Goal: Task Accomplishment & Management: Manage account settings

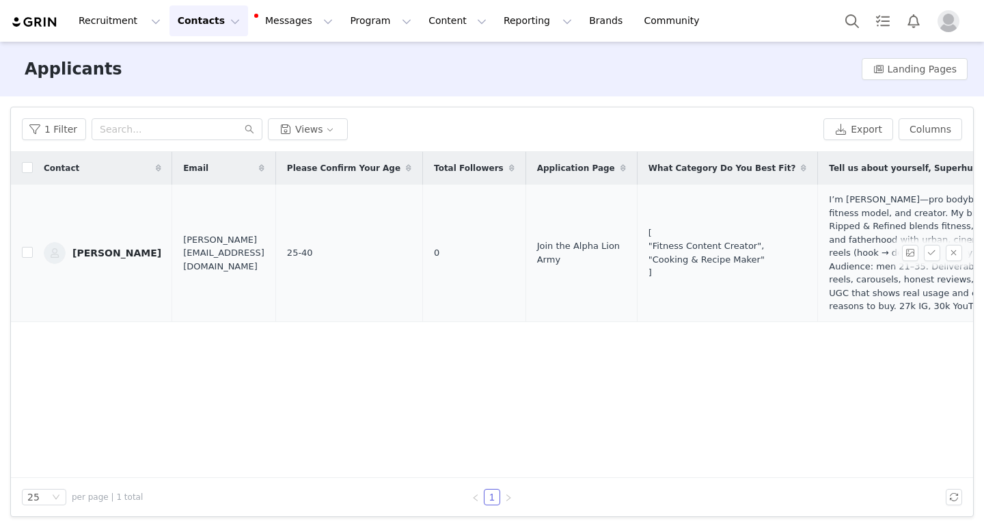
click at [124, 258] on div "[PERSON_NAME]" at bounding box center [116, 252] width 89 height 11
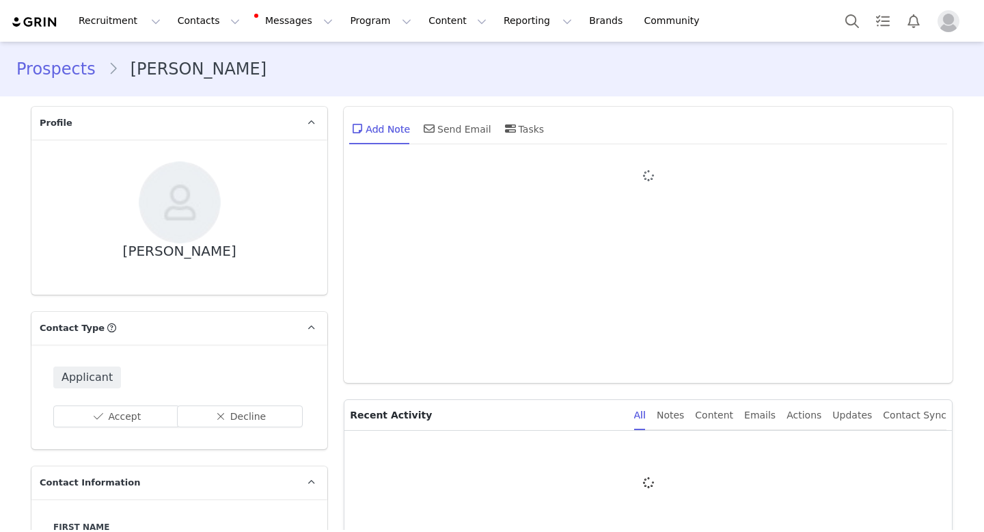
type input "+1 ([GEOGRAPHIC_DATA])"
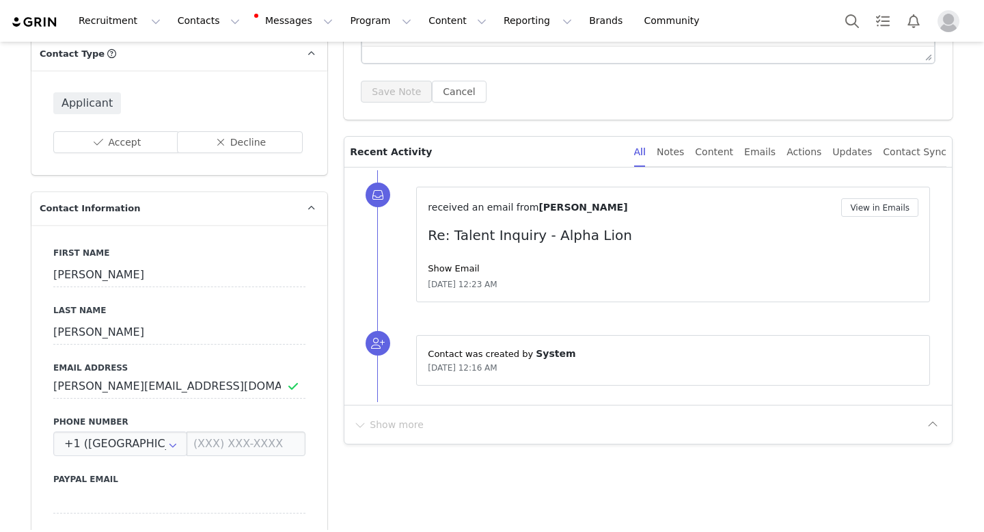
scroll to position [428, 0]
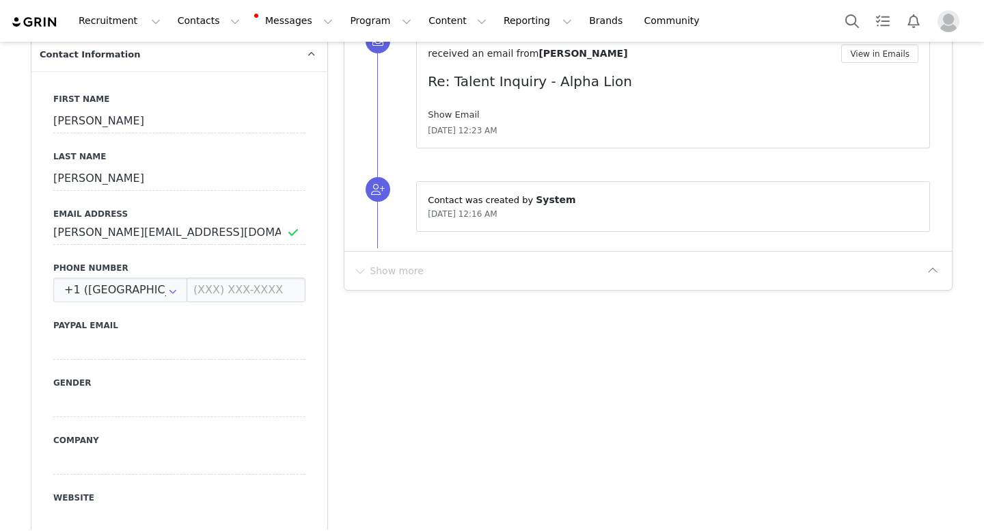
click at [454, 112] on link "Show Email" at bounding box center [453, 114] width 51 height 10
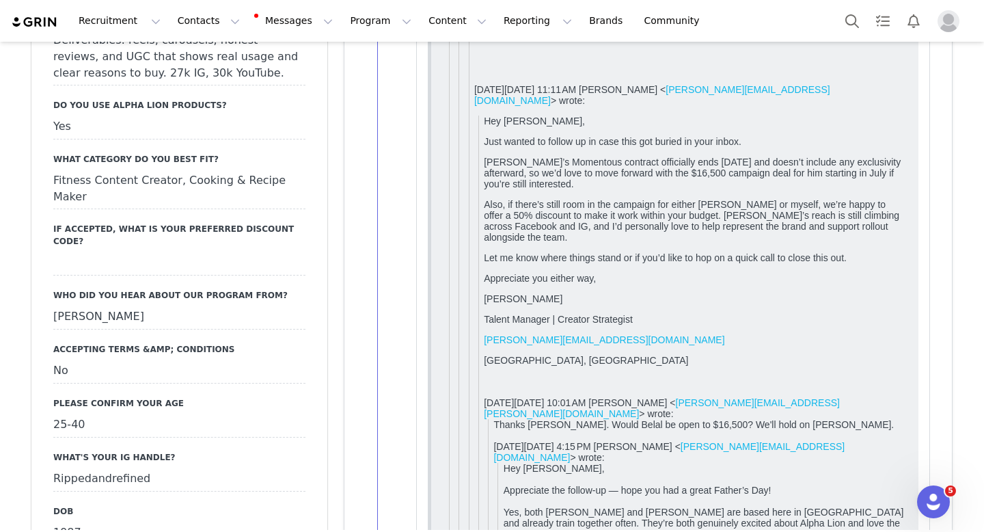
scroll to position [1636, 0]
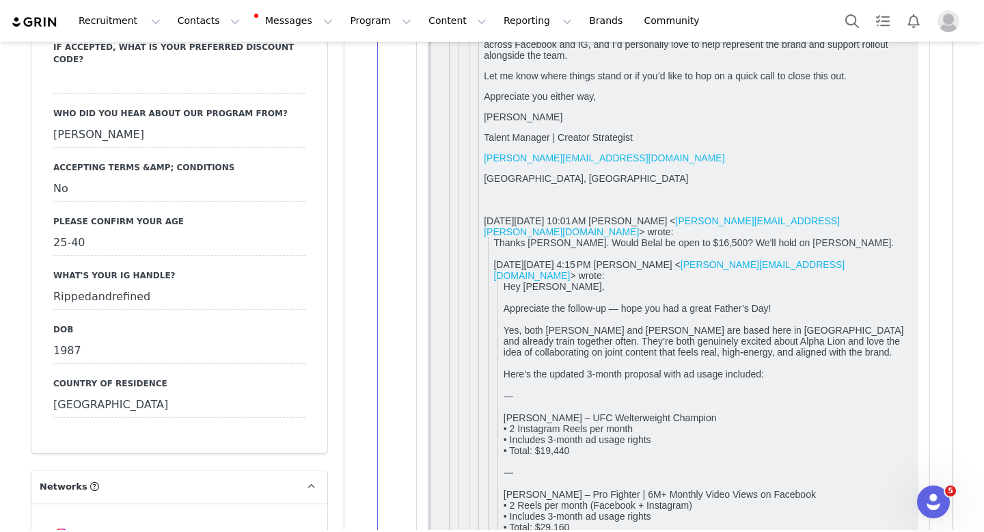
drag, startPoint x: 152, startPoint y: 269, endPoint x: 38, endPoint y: 269, distance: 114.2
click at [38, 269] on div "Are You Active in Social Media? No Tell us about yourself, Superhuman! I’m [PER…" at bounding box center [179, 63] width 296 height 780
copy div "Rippedandrefined"
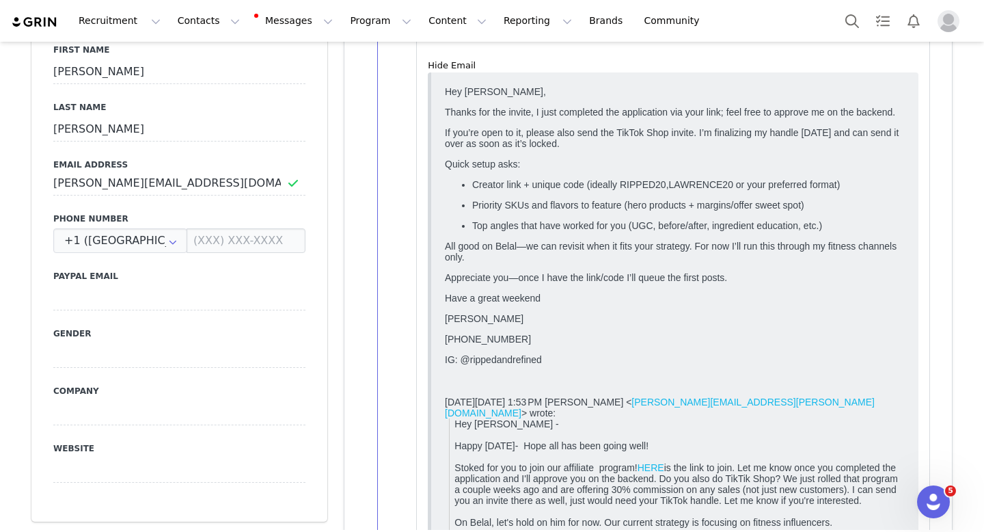
scroll to position [0, 0]
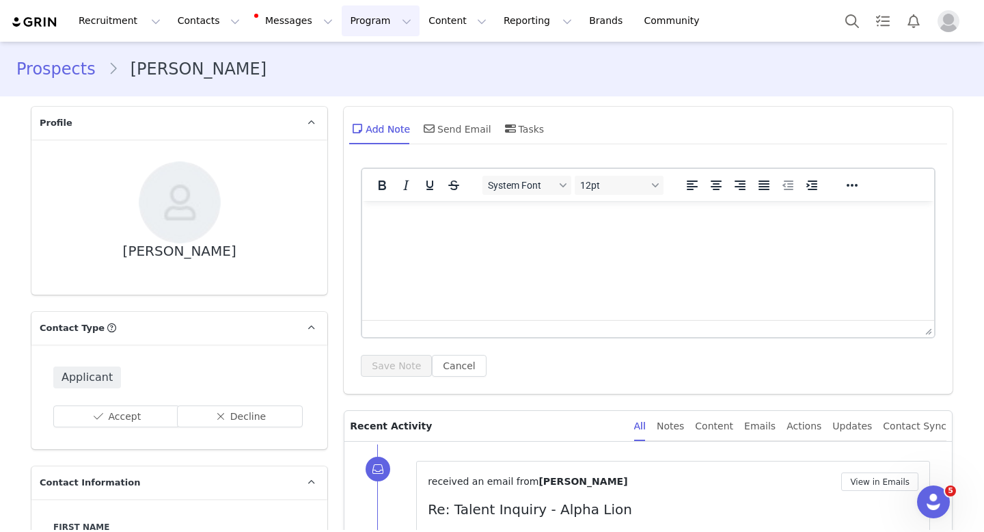
click at [342, 19] on button "Program Program" at bounding box center [381, 20] width 78 height 31
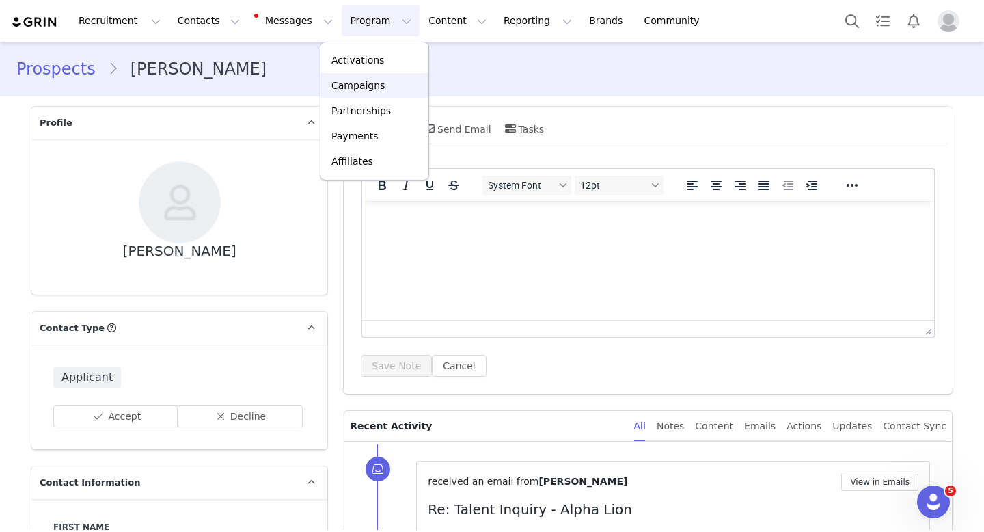
click at [385, 90] on div "Campaigns" at bounding box center [375, 86] width 92 height 14
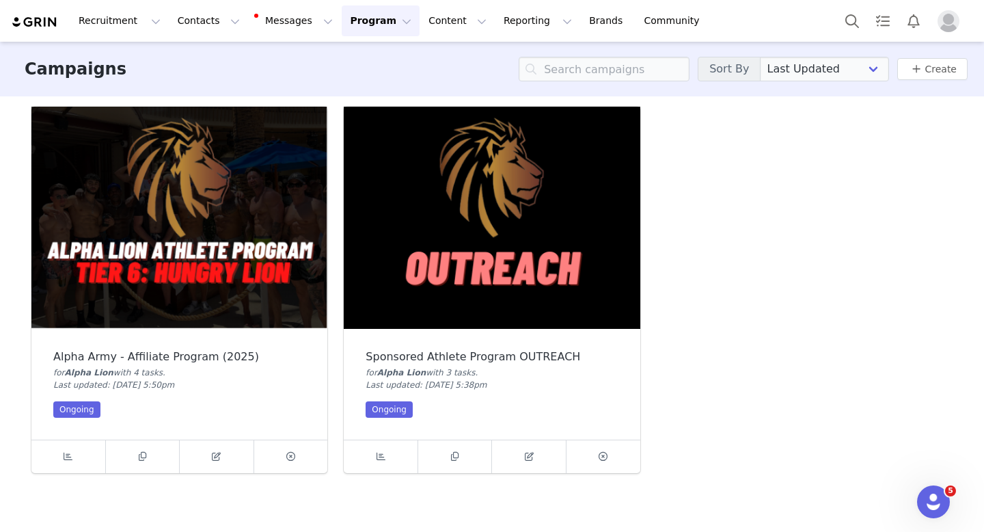
click at [161, 269] on img at bounding box center [179, 218] width 296 height 222
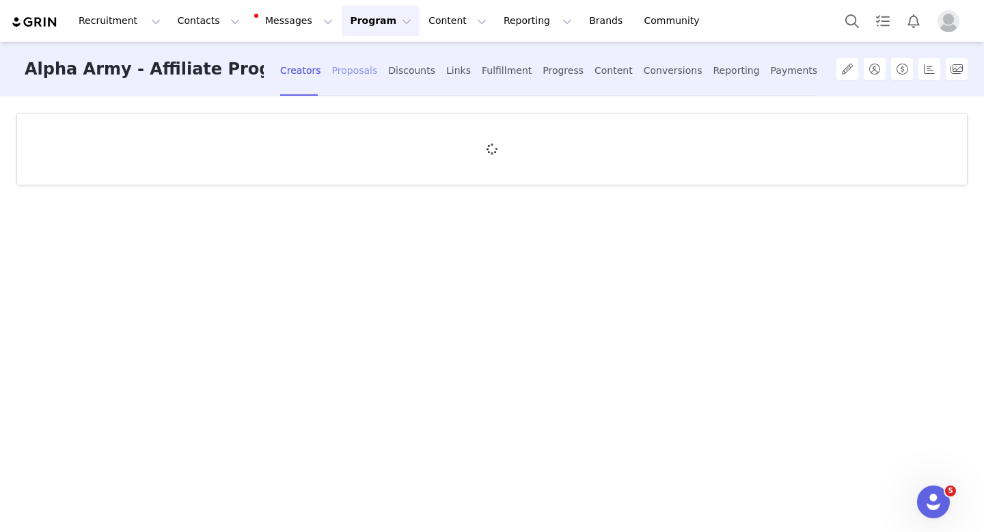
click at [350, 74] on div "Proposals" at bounding box center [355, 71] width 46 height 36
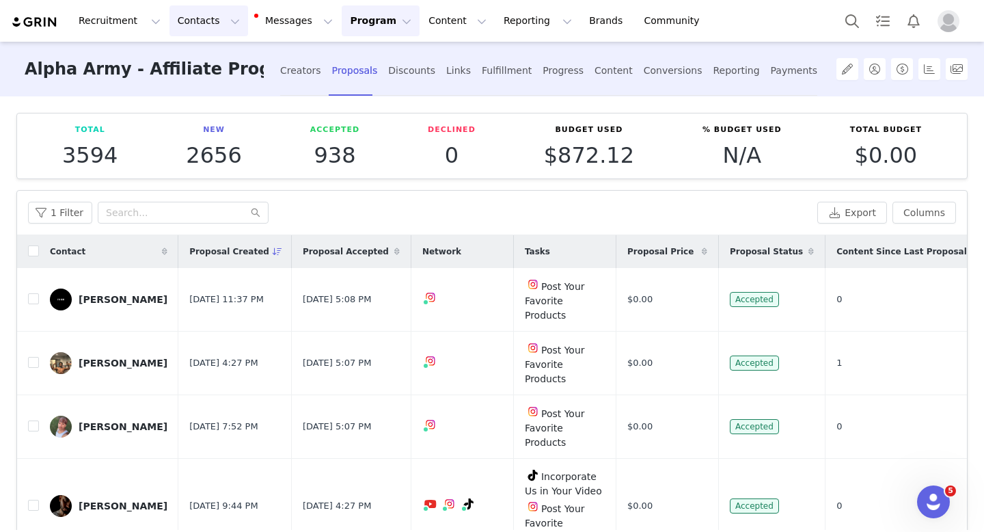
click at [189, 20] on button "Contacts Contacts" at bounding box center [209, 20] width 79 height 31
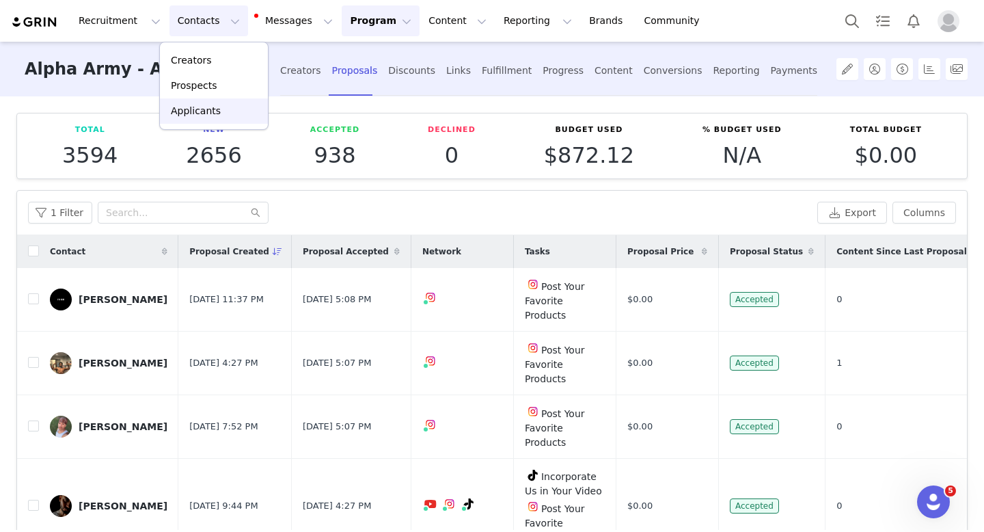
click at [194, 109] on p "Applicants" at bounding box center [196, 111] width 50 height 14
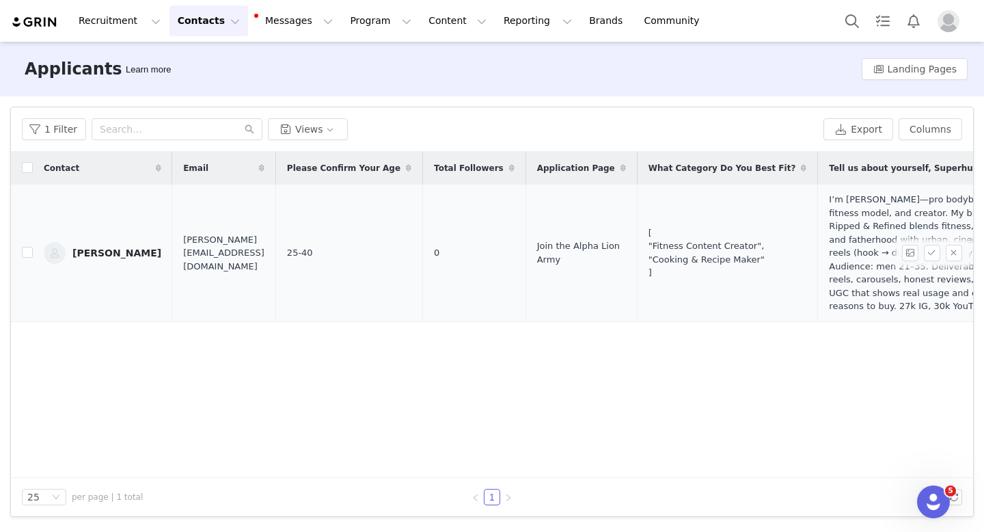
click at [114, 256] on div "[PERSON_NAME]" at bounding box center [116, 252] width 89 height 11
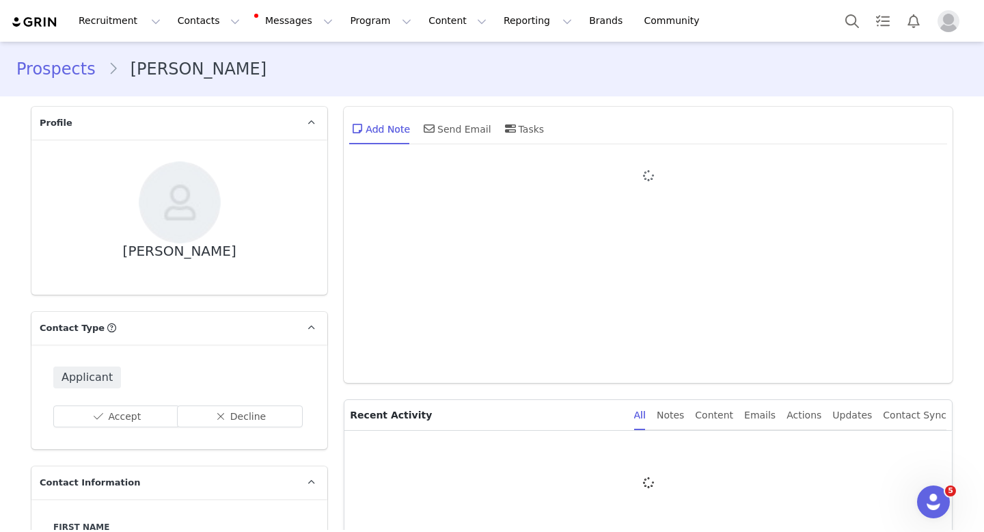
type input "+1 ([GEOGRAPHIC_DATA])"
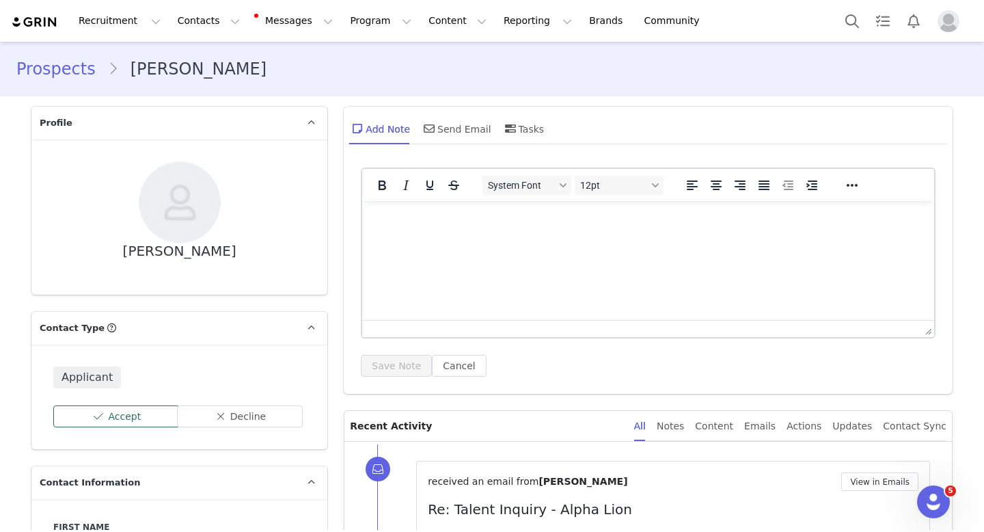
click at [126, 422] on button "Accept" at bounding box center [116, 416] width 126 height 22
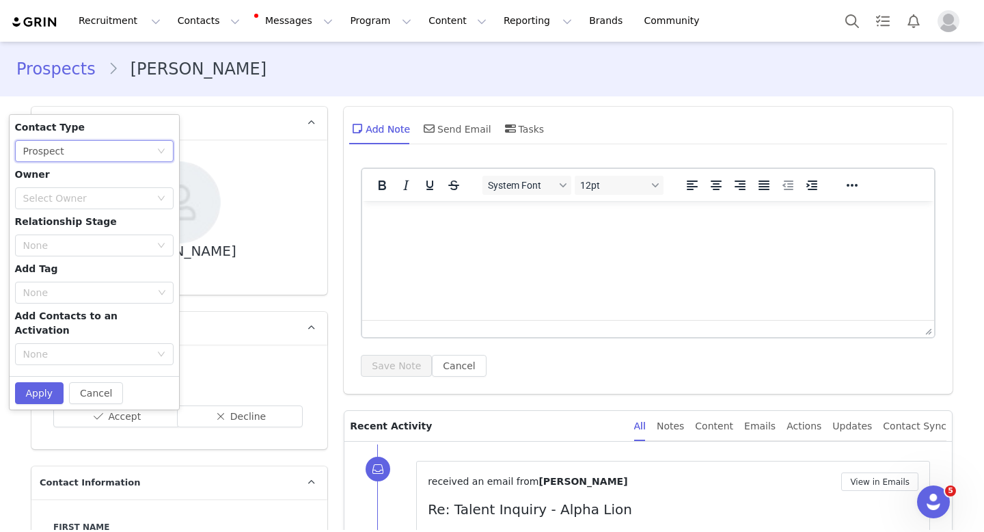
click at [91, 147] on div "None Prospect" at bounding box center [89, 151] width 133 height 21
click at [64, 202] on li "Creator" at bounding box center [89, 200] width 159 height 22
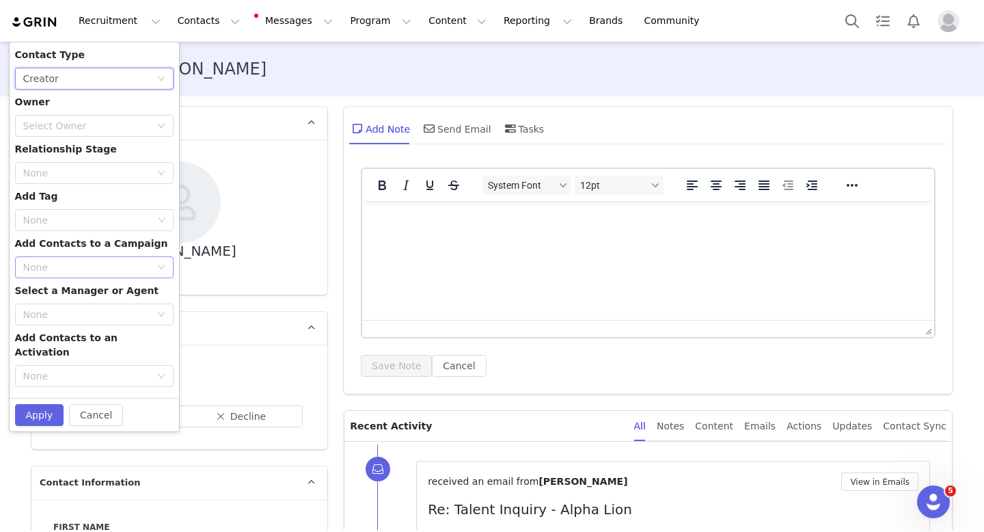
click at [90, 268] on div "None" at bounding box center [86, 267] width 127 height 14
click at [82, 310] on li "Alpha Army - Affiliate Program (2025)" at bounding box center [89, 317] width 159 height 22
click at [70, 124] on div "Select Owner" at bounding box center [86, 126] width 127 height 14
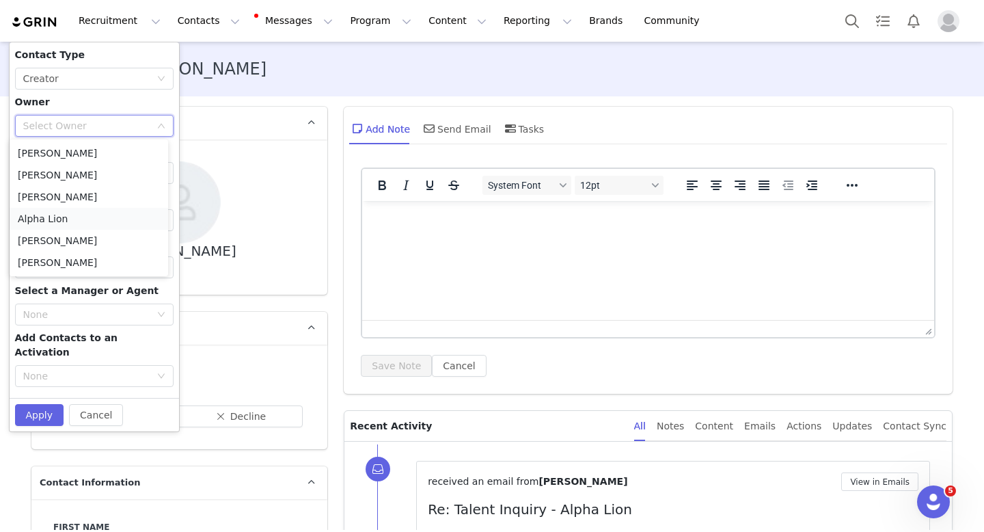
click at [48, 217] on li "Alpha Lion" at bounding box center [89, 219] width 159 height 22
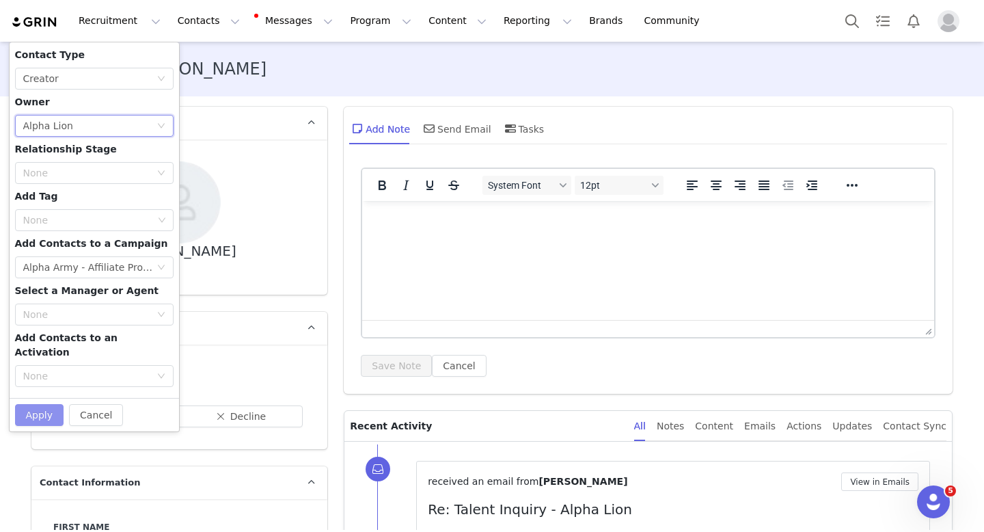
click at [30, 404] on button "Apply" at bounding box center [39, 415] width 49 height 22
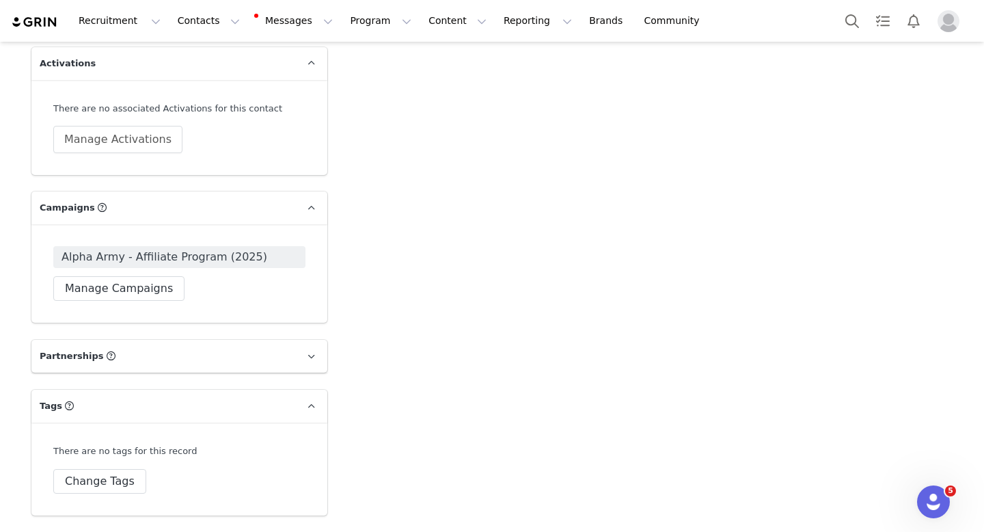
scroll to position [3262, 0]
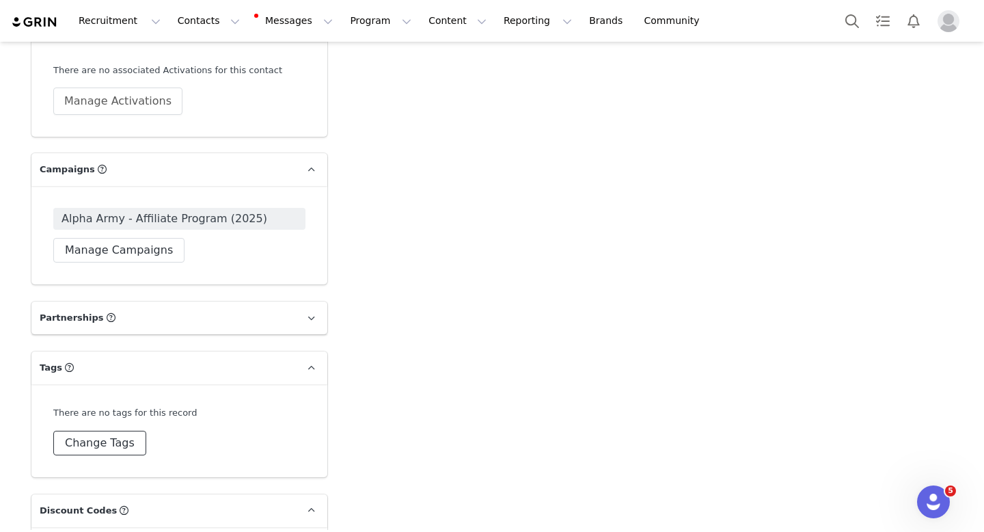
click at [109, 431] on button "Change Tags" at bounding box center [99, 443] width 93 height 25
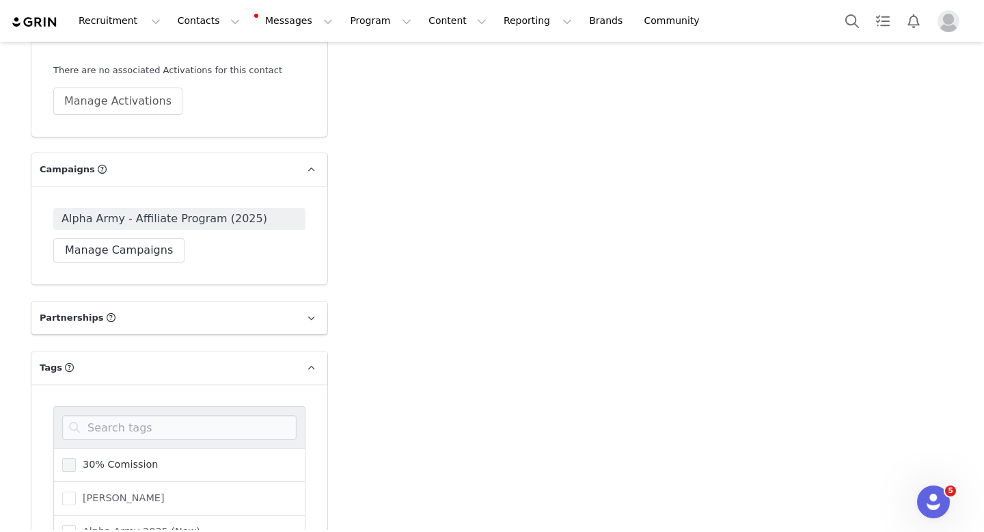
click at [64, 458] on span at bounding box center [69, 465] width 14 height 14
click at [76, 458] on input "30% Comission" at bounding box center [76, 458] width 0 height 0
click at [66, 525] on span at bounding box center [69, 532] width 14 height 14
click at [76, 525] on input "Alpha Army 2025 (New)" at bounding box center [76, 525] width 0 height 0
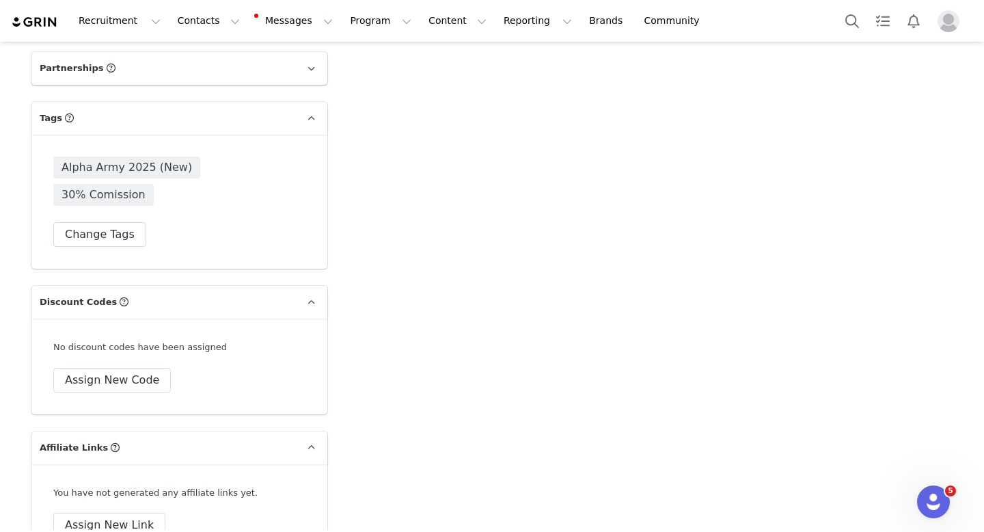
scroll to position [3521, 0]
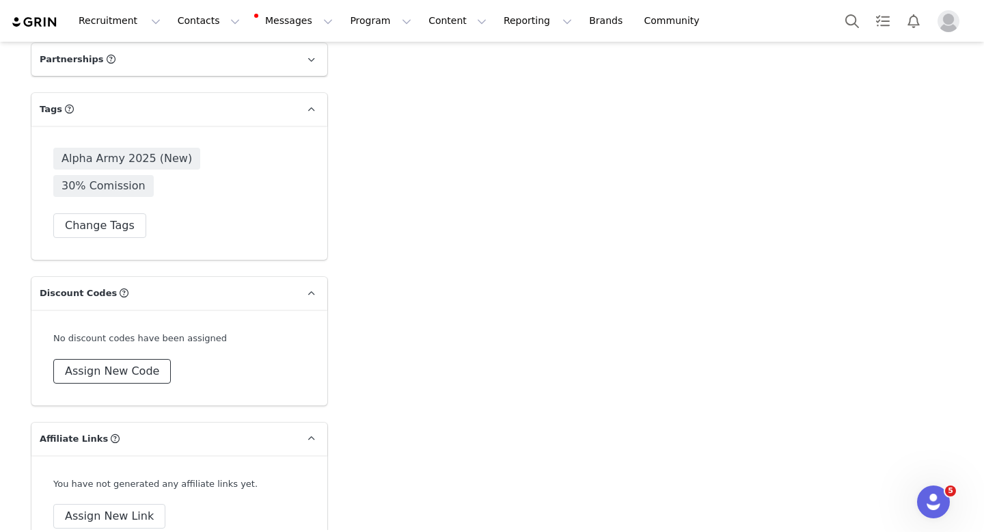
click at [129, 359] on button "Assign New Code" at bounding box center [112, 371] width 118 height 25
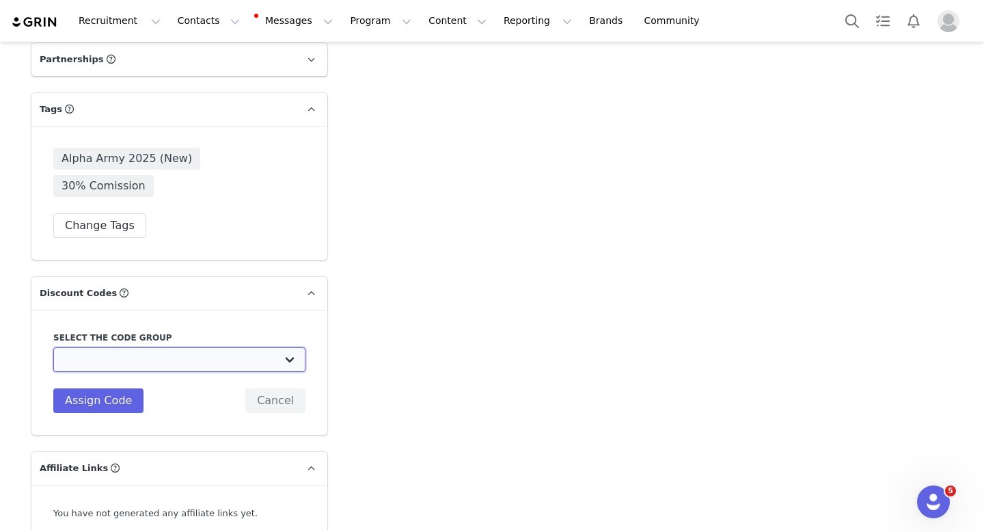
click at [159, 347] on select "Alpha Lion: Sponsored Athlete Program Alpha Lion: Alpha Army Commission (2025) …" at bounding box center [179, 359] width 252 height 25
select select "10001170"
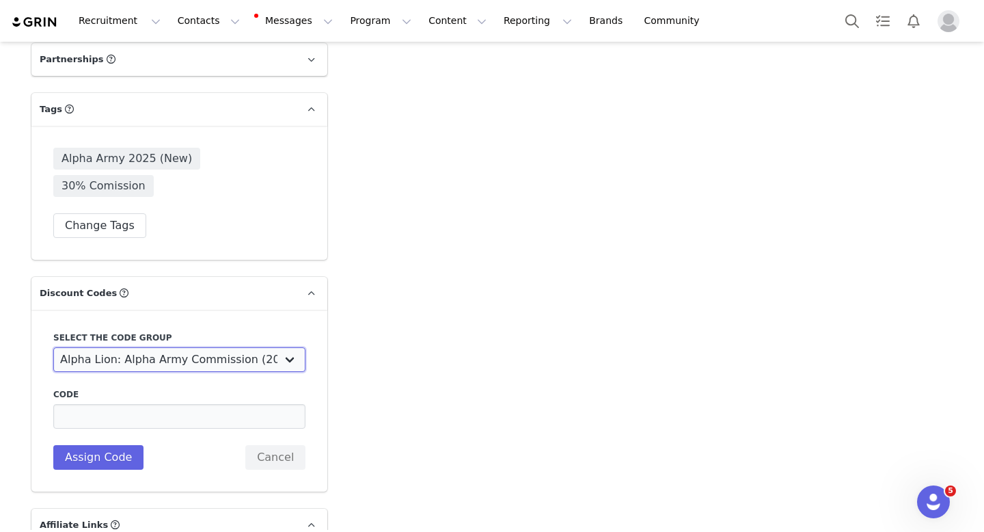
click at [157, 347] on select "Alpha Lion: Sponsored Athlete Program Alpha Lion: Alpha Army Commission (2025) …" at bounding box center [179, 359] width 252 height 25
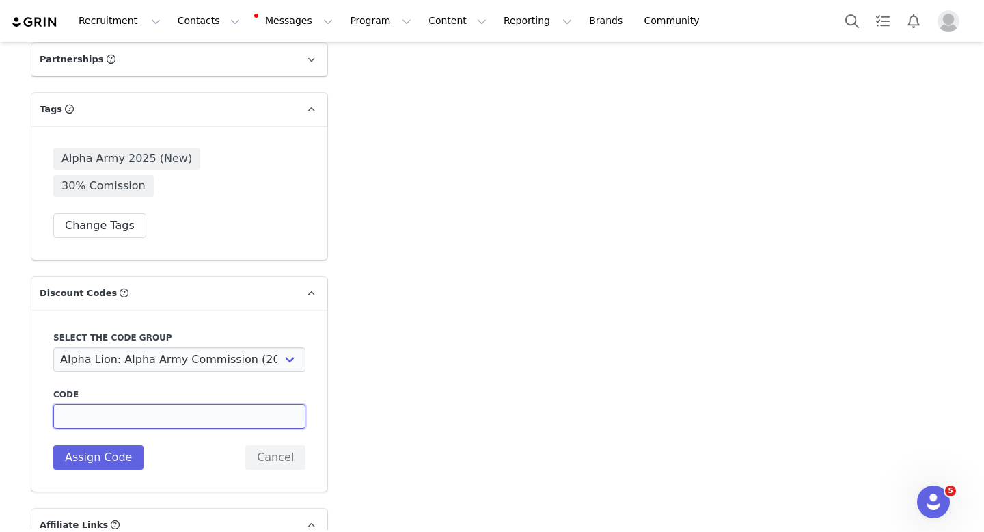
click at [205, 404] on input at bounding box center [179, 416] width 252 height 25
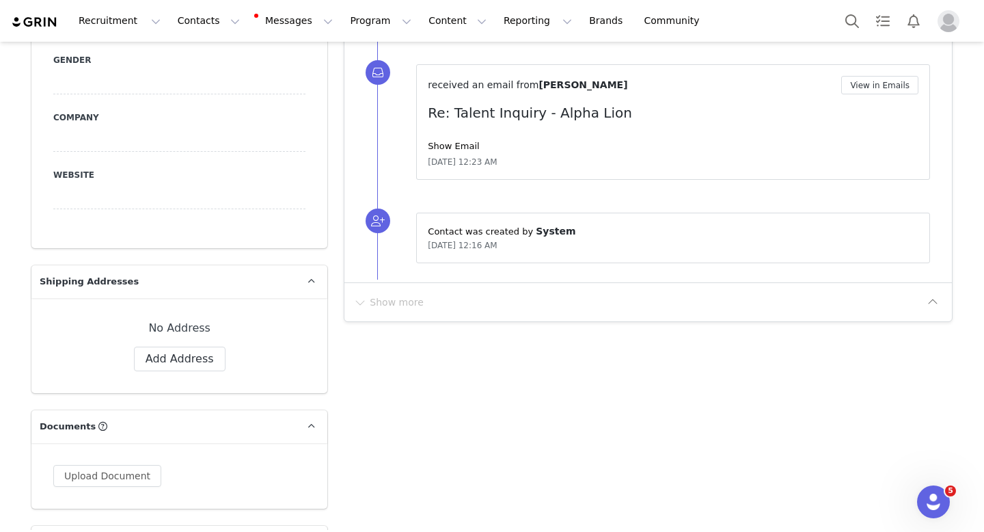
scroll to position [799, 0]
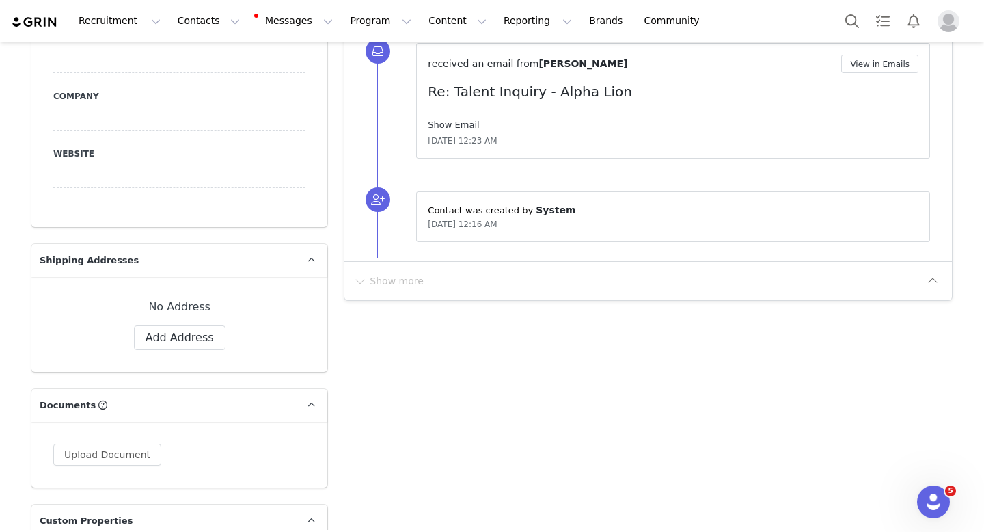
click at [446, 122] on link "Show Email" at bounding box center [453, 125] width 51 height 10
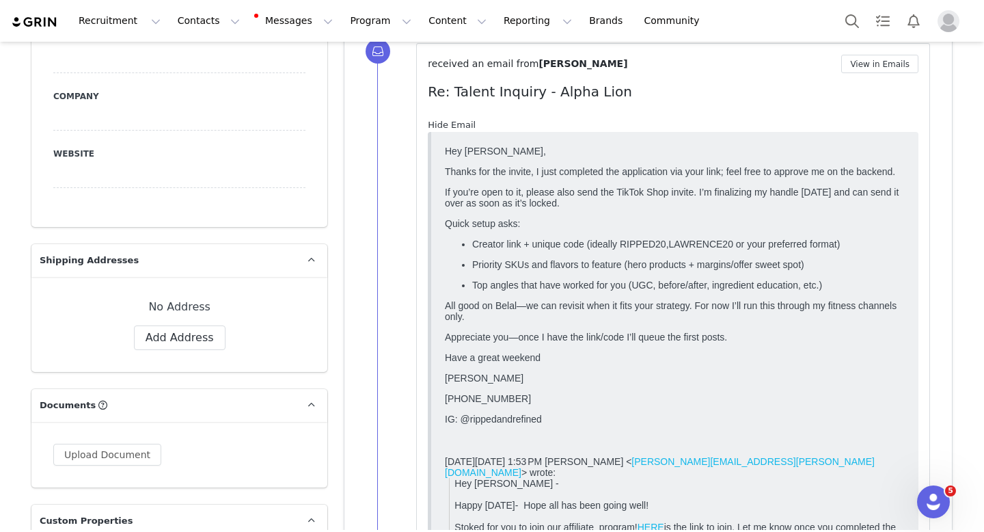
scroll to position [0, 0]
drag, startPoint x: 671, startPoint y: 258, endPoint x: 724, endPoint y: 259, distance: 52.6
click at [724, 249] on span "LAWRENCE20 or your preferred format)" at bounding box center [755, 243] width 172 height 11
copy span "[PERSON_NAME]"
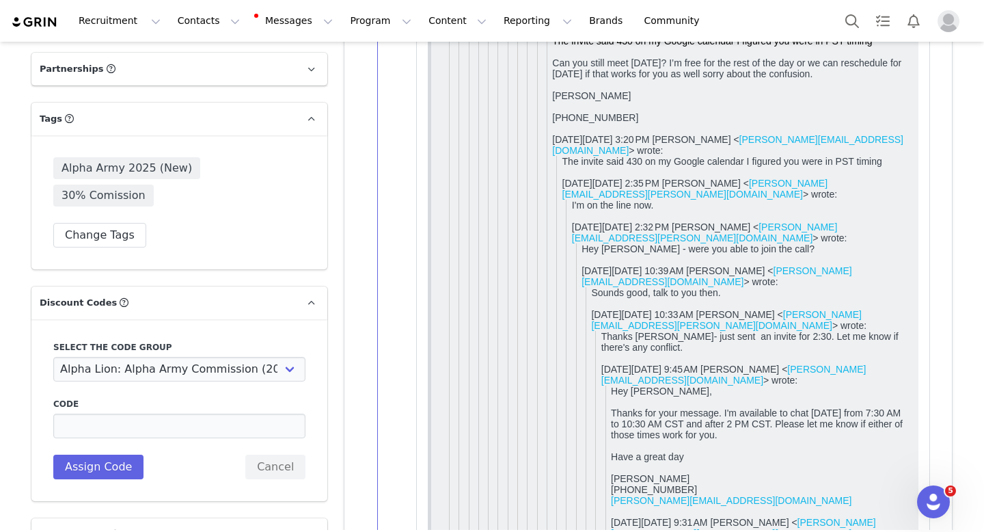
scroll to position [3560, 0]
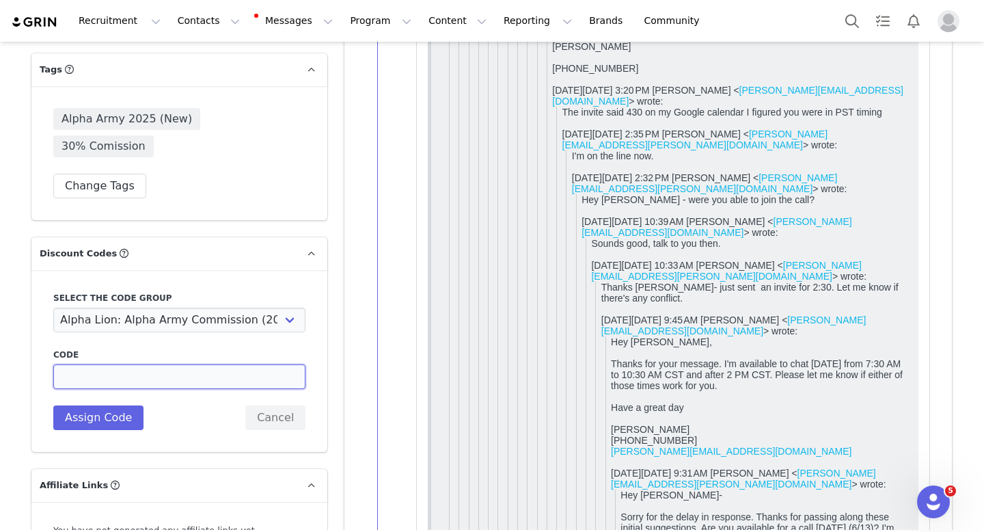
click at [196, 364] on input at bounding box center [179, 376] width 252 height 25
paste input "[PERSON_NAME]"
type input "[PERSON_NAME]"
click at [104, 405] on button "Assign Code" at bounding box center [98, 417] width 90 height 25
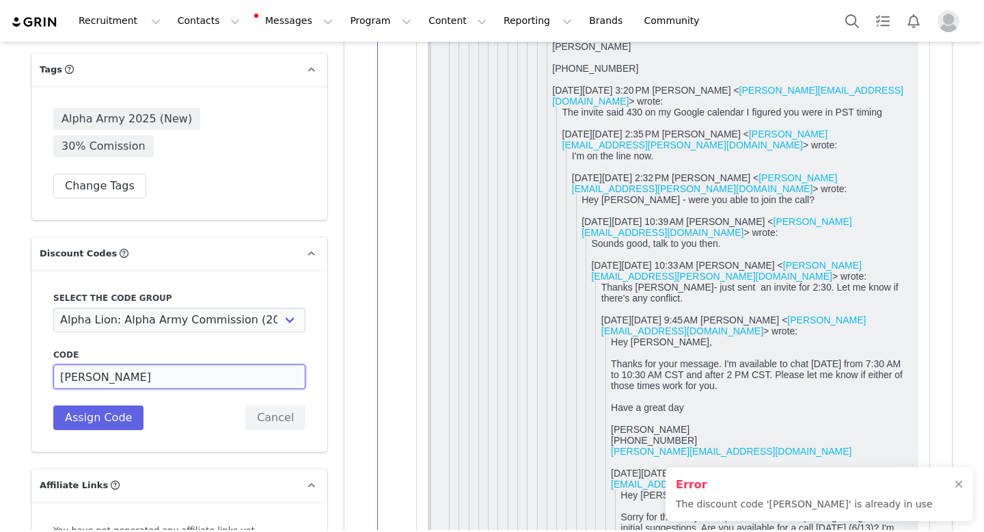
click at [136, 364] on input "[PERSON_NAME]" at bounding box center [179, 376] width 252 height 25
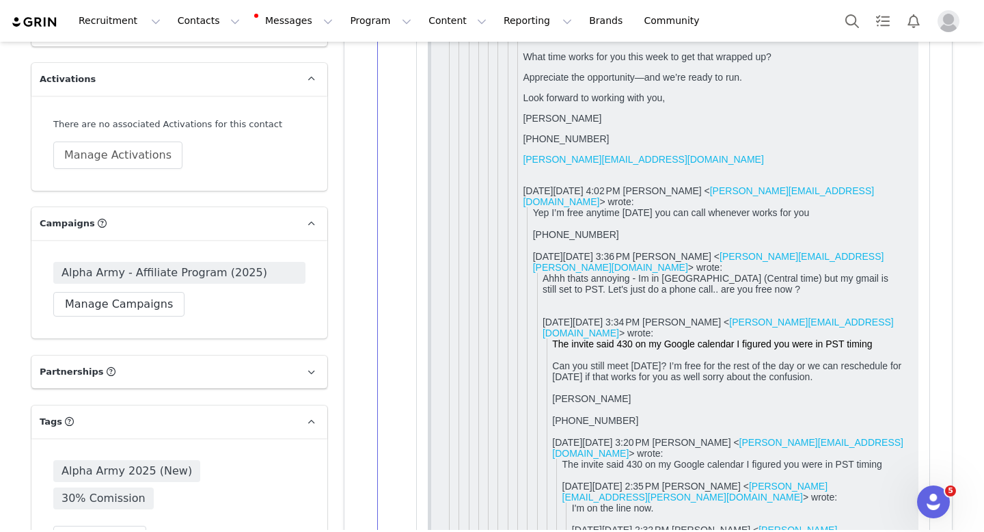
scroll to position [3514, 0]
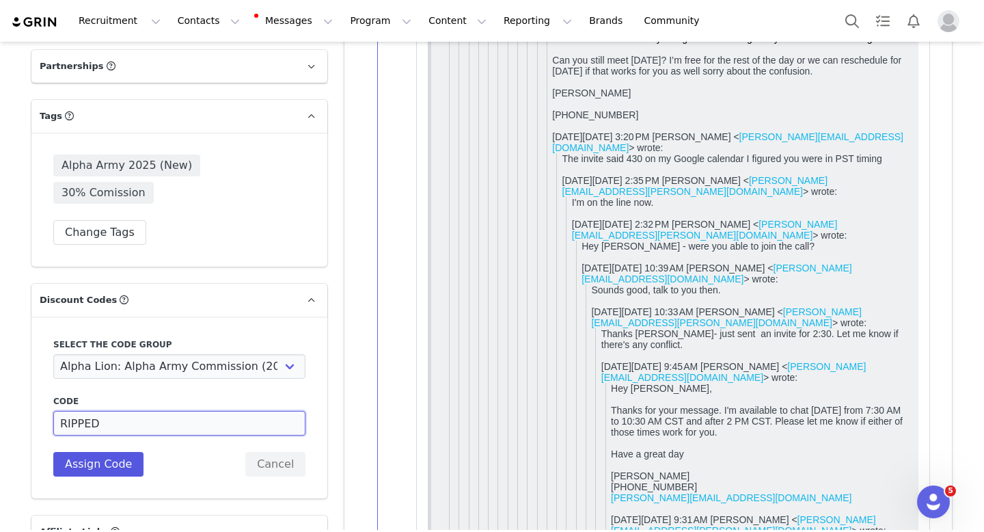
type input "RIPPED"
click at [120, 452] on button "Assign Code" at bounding box center [98, 464] width 90 height 25
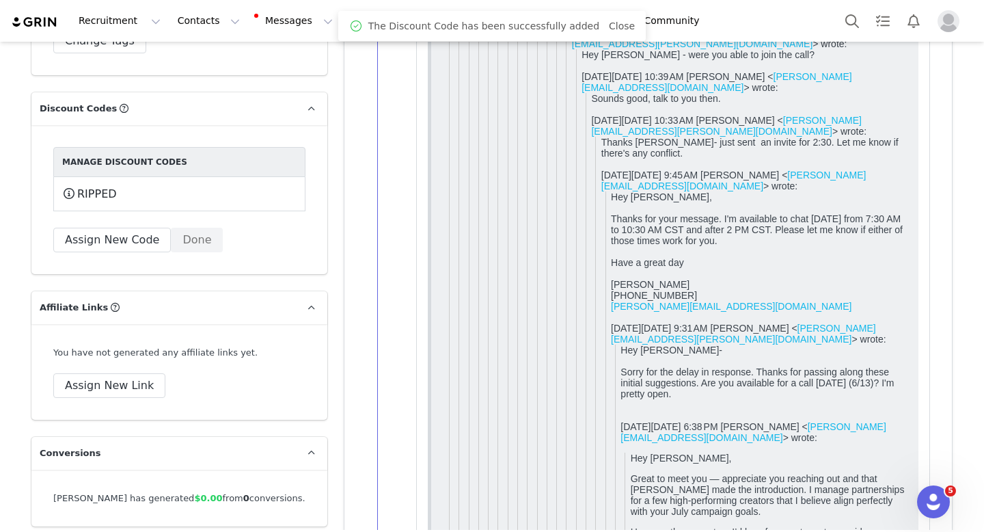
scroll to position [3720, 0]
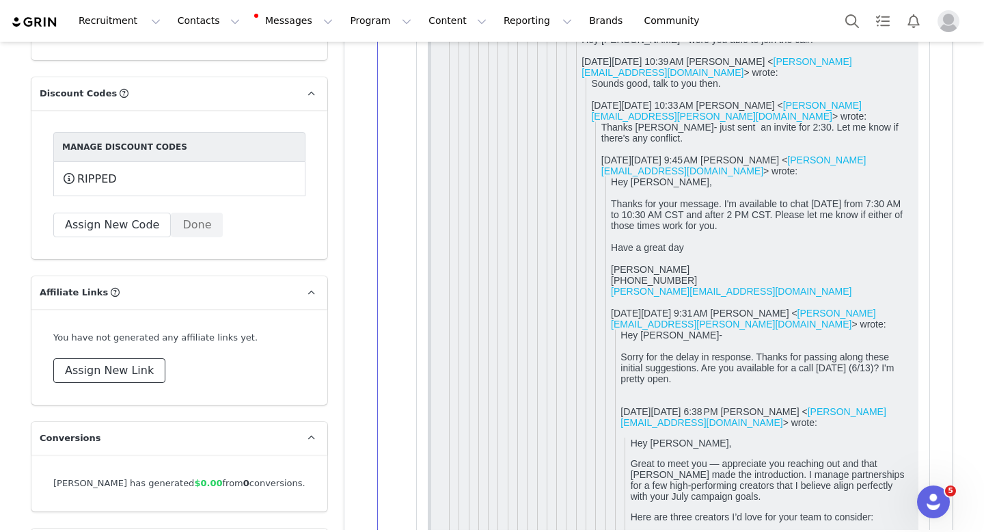
click at [109, 358] on button "Assign New Link" at bounding box center [109, 370] width 112 height 25
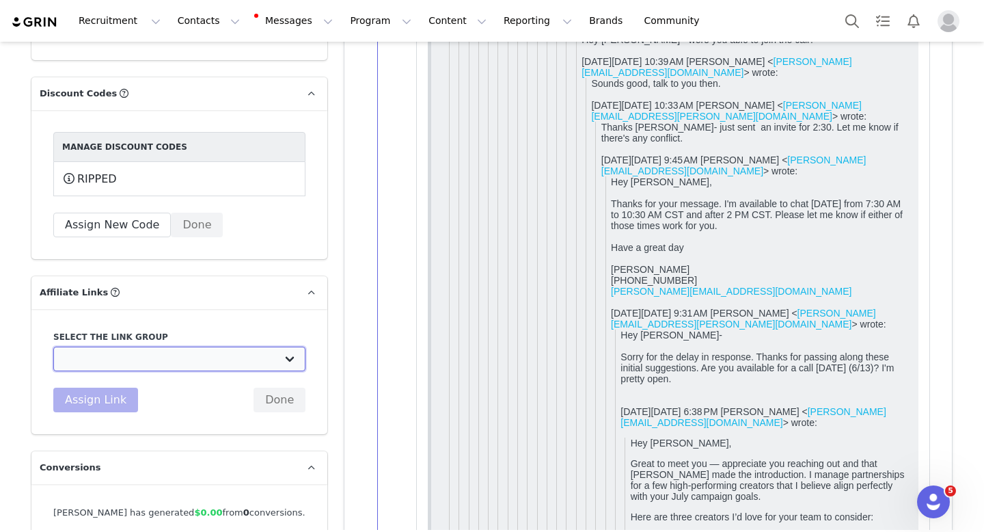
click at [134, 347] on select "Alpha Lion Athlete: [URL][DOMAIN_NAME] Marquee Athletes: [URL][DOMAIN_NAME] Tie…" at bounding box center [179, 359] width 252 height 25
select select "14462"
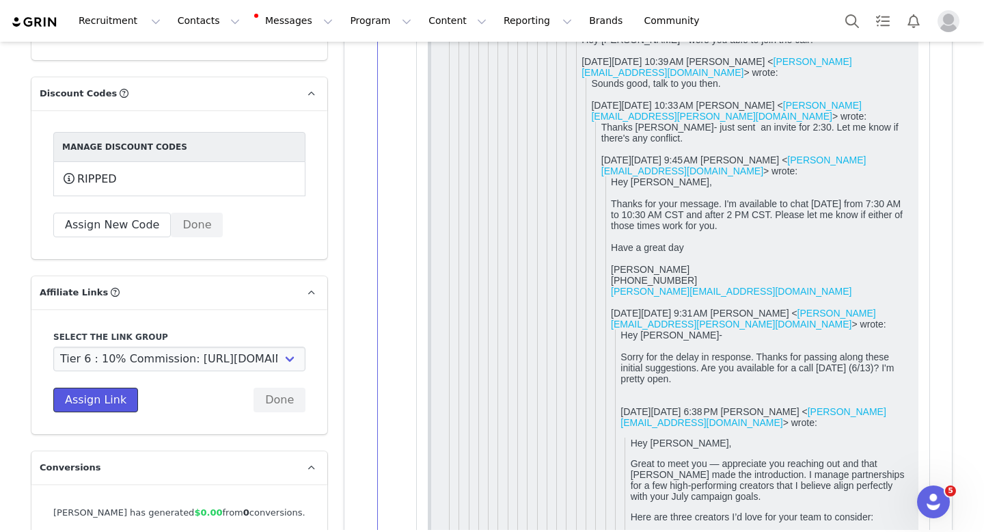
click at [98, 388] on button "Assign Link" at bounding box center [95, 400] width 85 height 25
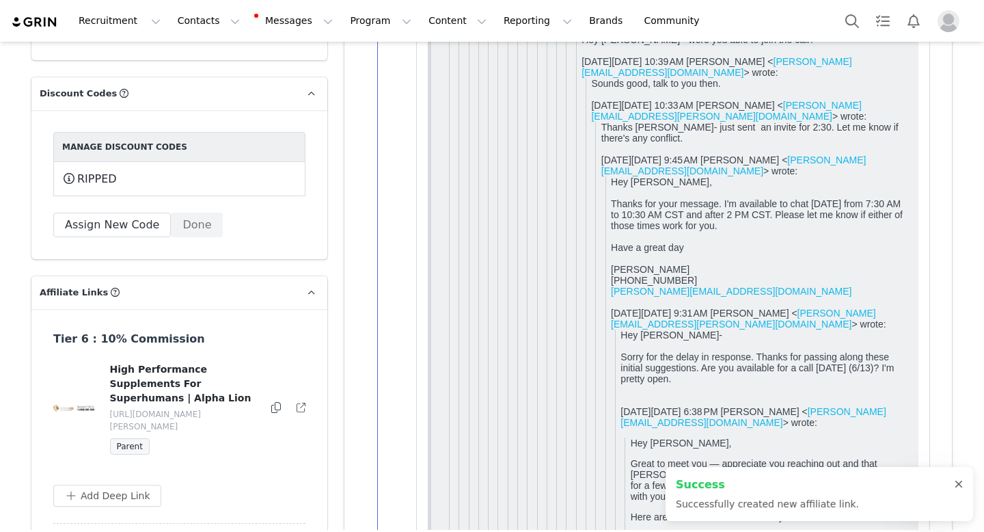
click at [959, 483] on div at bounding box center [959, 484] width 8 height 11
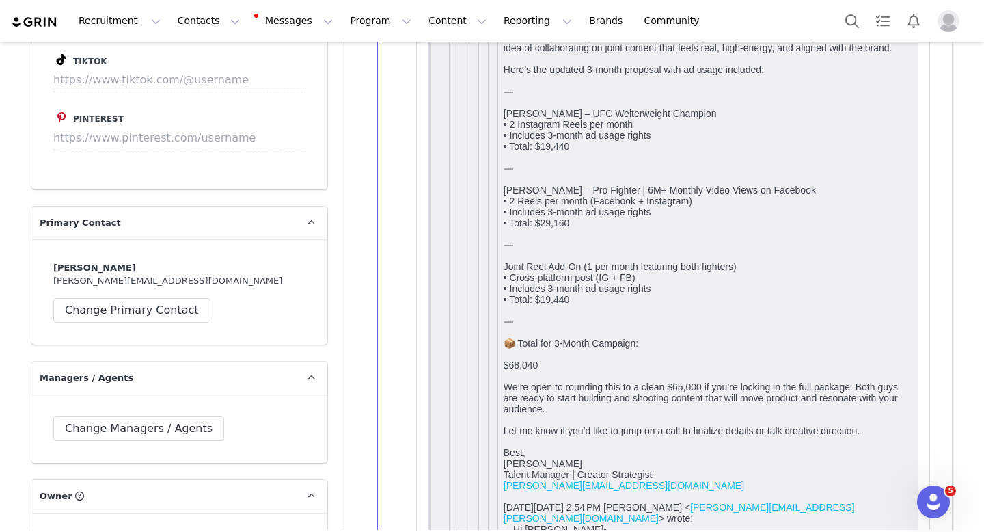
scroll to position [0, 0]
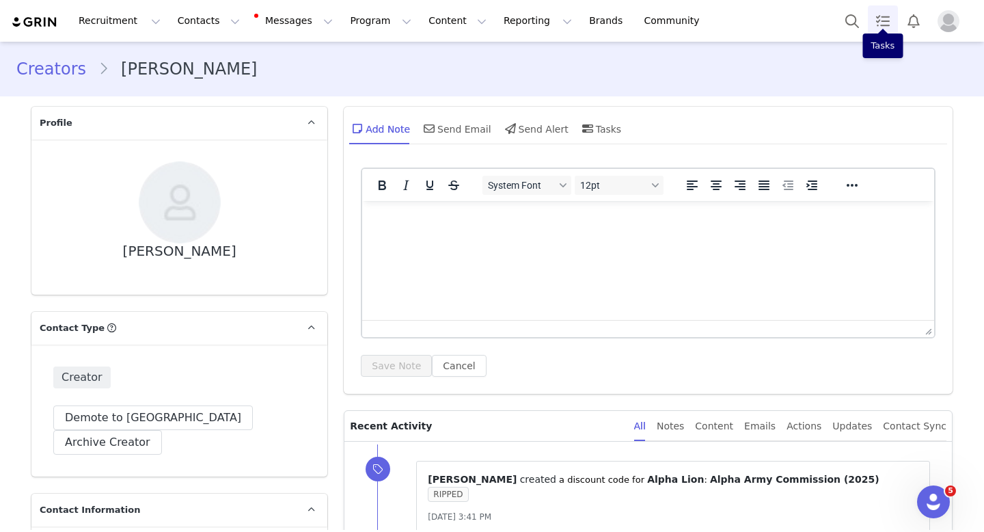
drag, startPoint x: 984, startPoint y: 318, endPoint x: 887, endPoint y: 28, distance: 305.5
click at [887, 28] on div "Recruitment Recruitment Creator Search Curated Lists Landing Pages Web Extensio…" at bounding box center [492, 266] width 984 height 532
click at [473, 128] on div "Send Email" at bounding box center [456, 128] width 70 height 33
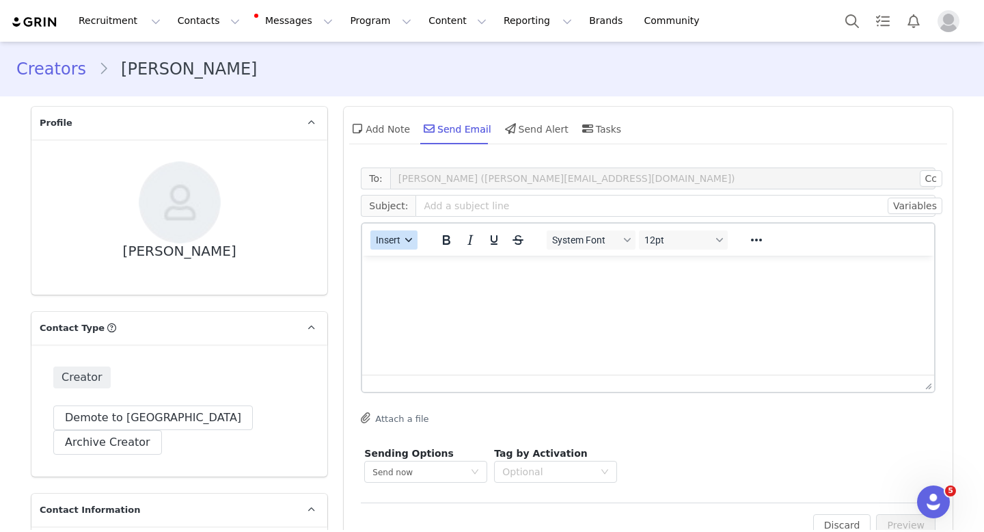
click at [397, 241] on button "Insert" at bounding box center [394, 239] width 47 height 19
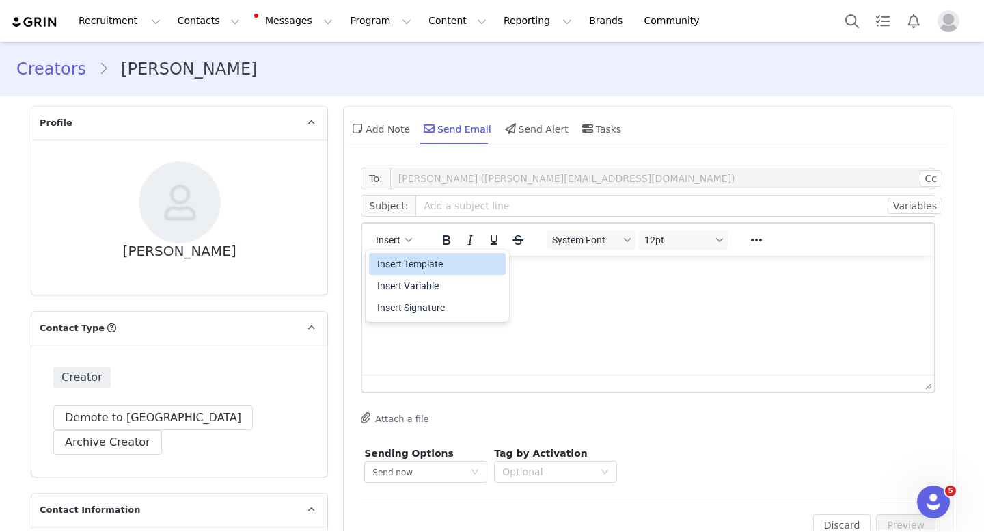
click at [425, 263] on div "Insert Template" at bounding box center [438, 264] width 123 height 16
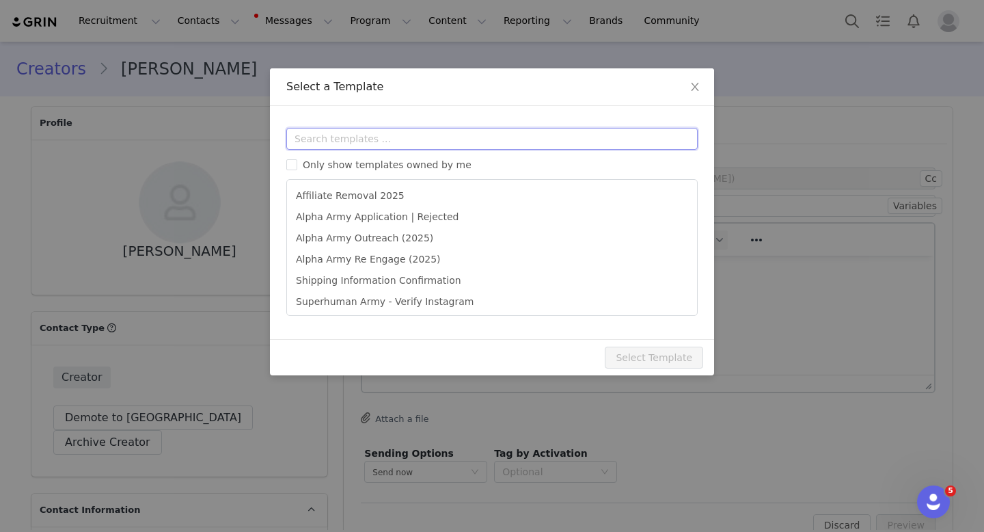
click at [531, 145] on input "text" at bounding box center [492, 139] width 412 height 22
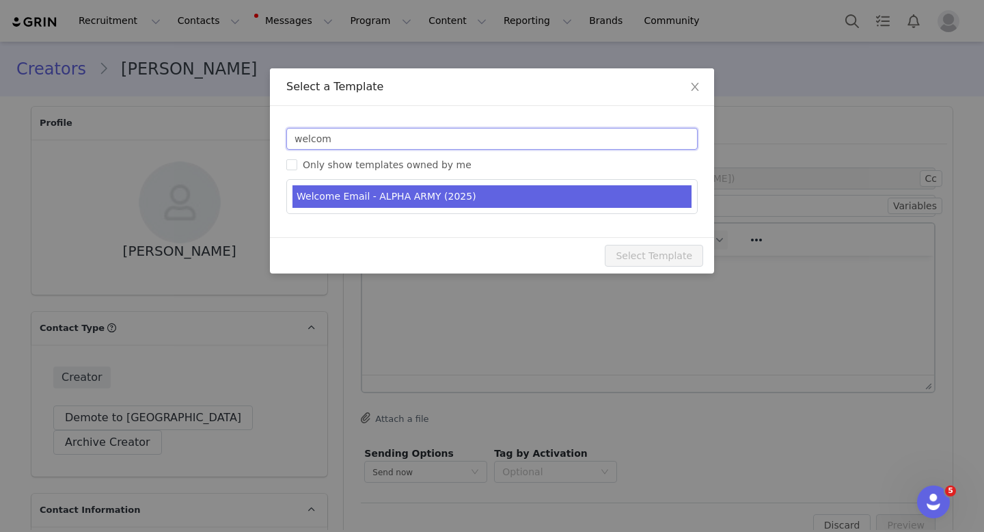
type input "welcom"
type input "Alpha Lion - You're in! Welcome to our Program 🦁"
click at [513, 200] on li "Welcome Email - ALPHA ARMY (2025)" at bounding box center [492, 196] width 399 height 23
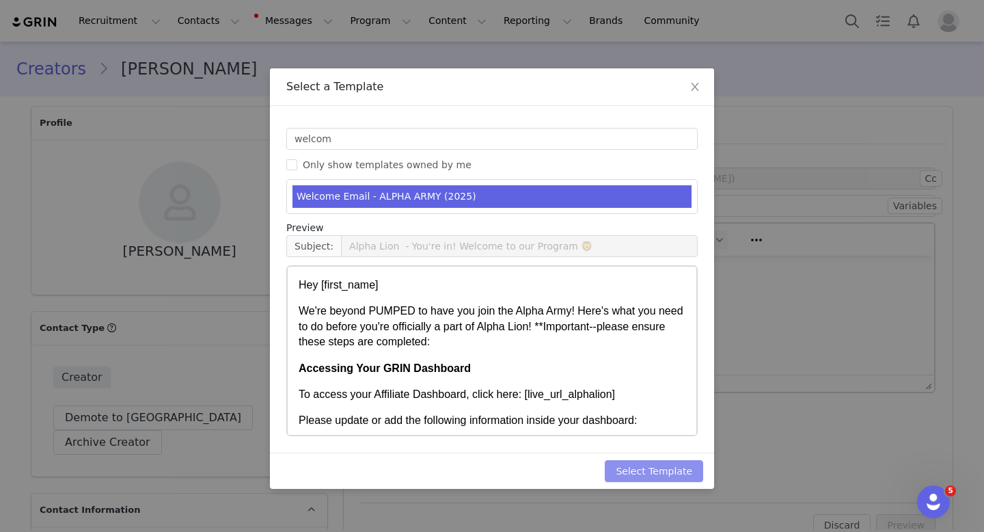
click at [641, 467] on button "Select Template" at bounding box center [654, 471] width 98 height 22
type input "Alpha Lion - You're in! Welcome to our Program 🦁"
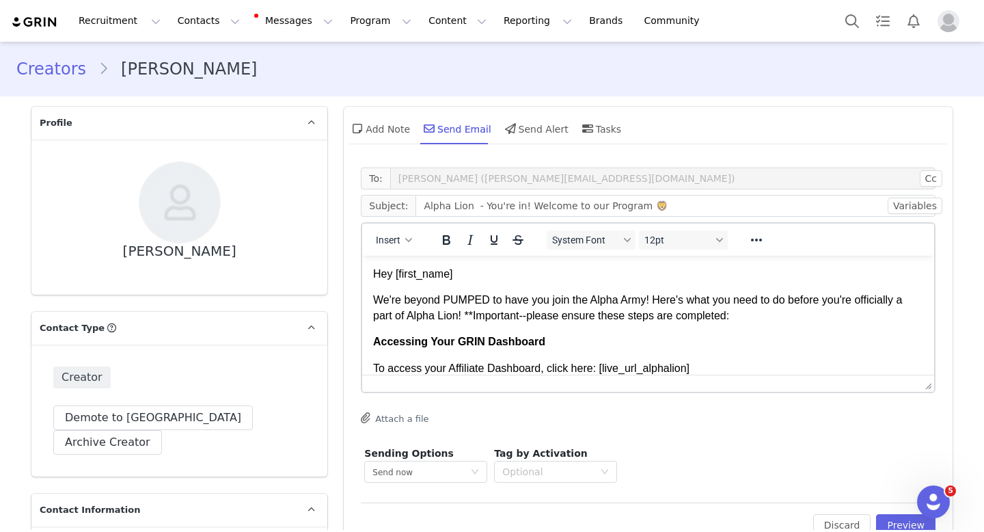
click at [632, 299] on p "We're beyond PUMPED to have you join the Alpha Army! Here's what you need to do…" at bounding box center [648, 308] width 550 height 31
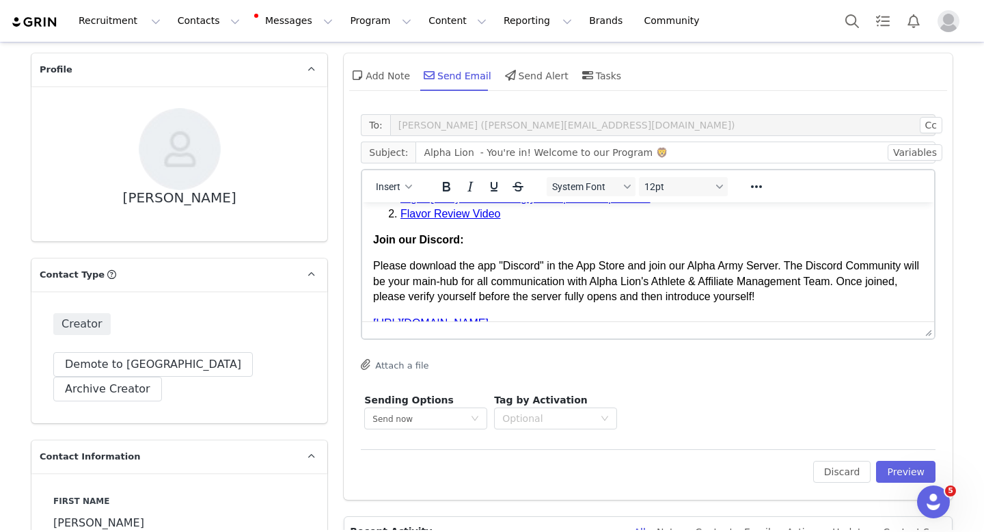
scroll to position [510, 0]
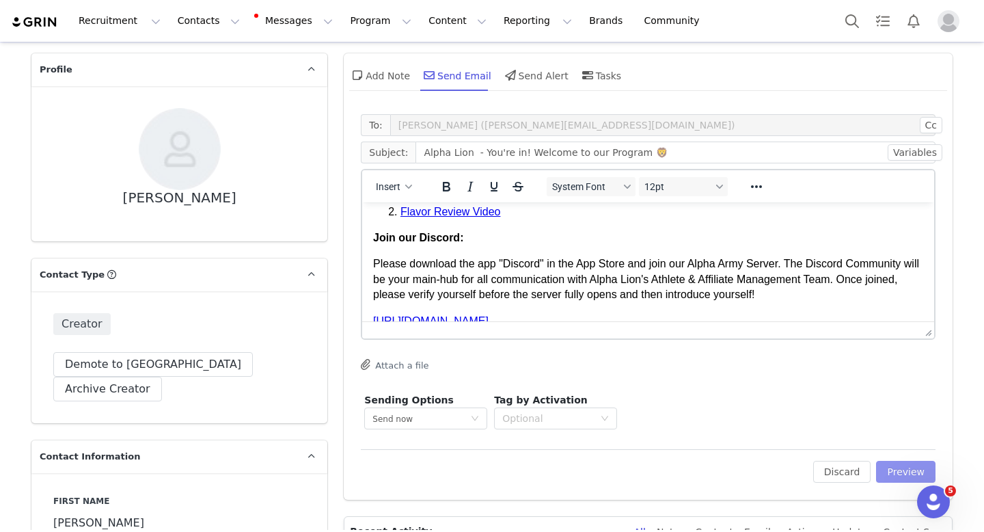
click at [900, 472] on button "Preview" at bounding box center [905, 472] width 59 height 22
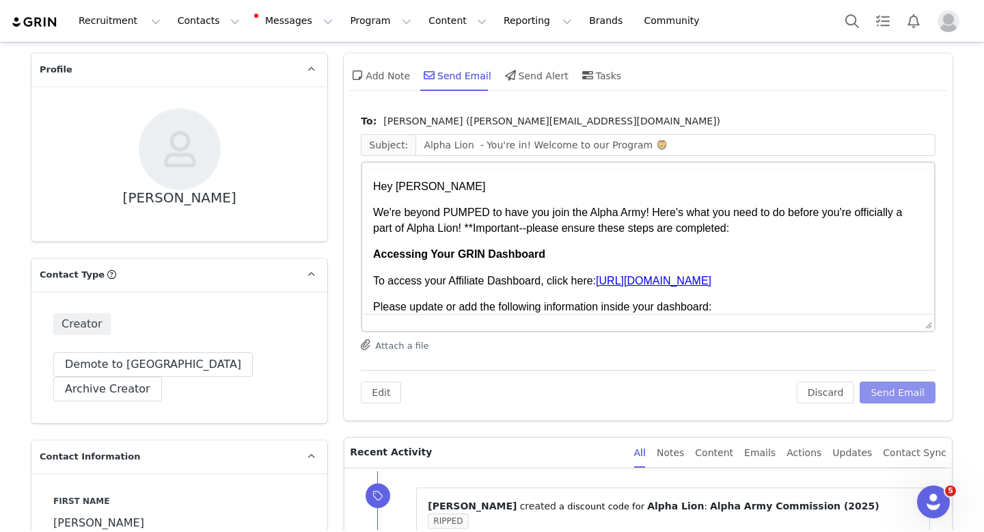
scroll to position [0, 0]
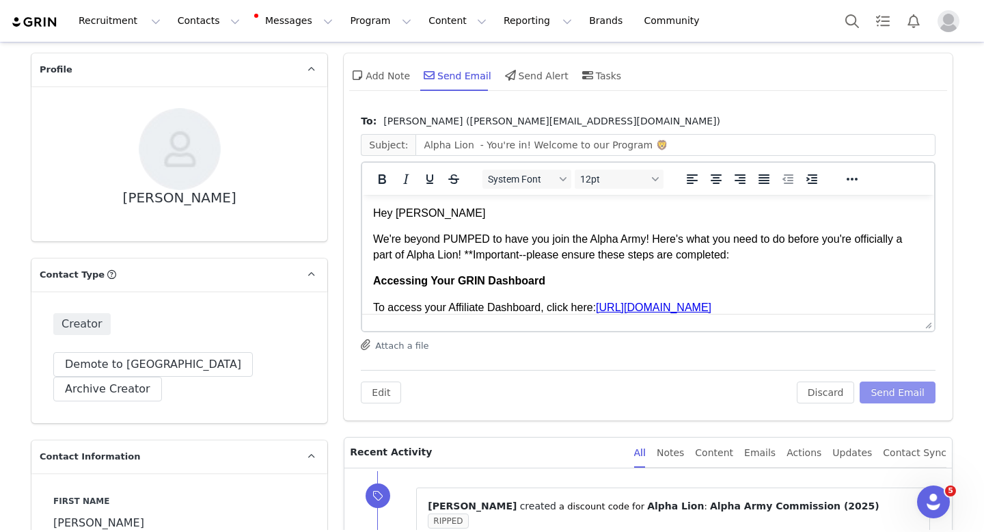
click at [887, 389] on button "Send Email" at bounding box center [898, 392] width 76 height 22
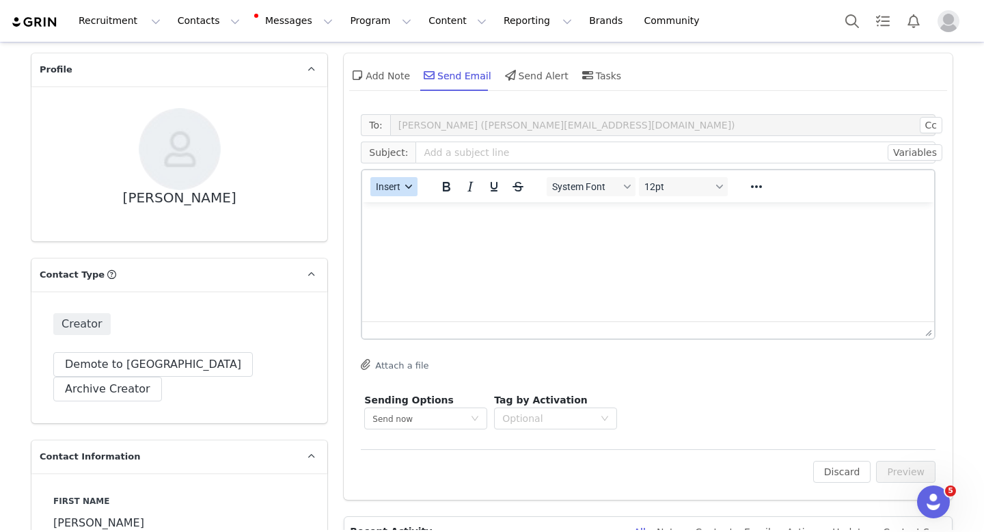
click at [390, 188] on span "Insert" at bounding box center [389, 186] width 25 height 11
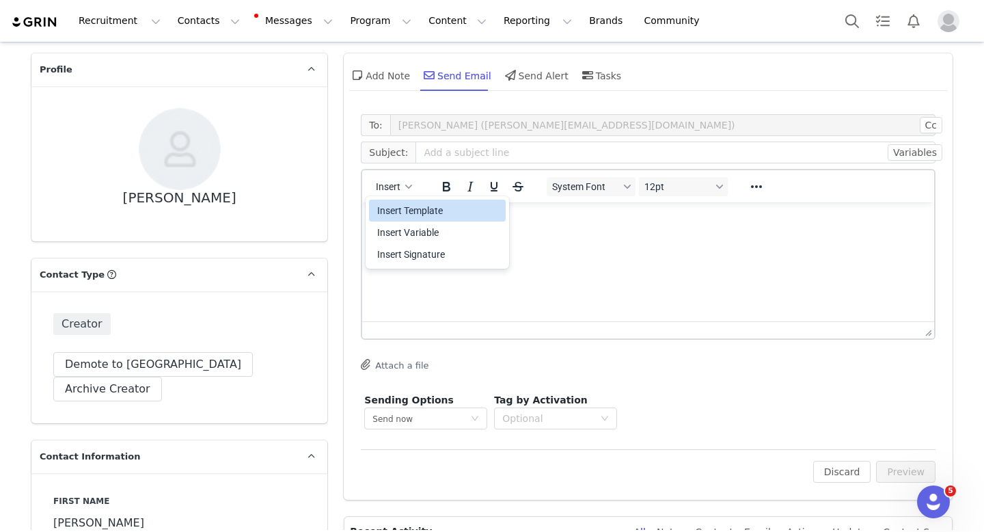
click at [437, 215] on div "Insert Template" at bounding box center [438, 210] width 123 height 16
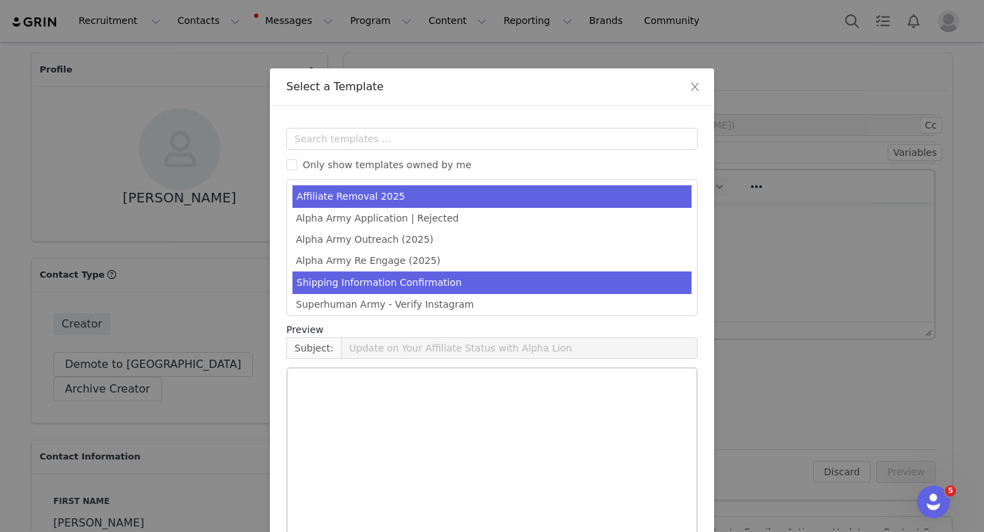
click at [417, 280] on li "Shipping Information Confirmation" at bounding box center [492, 282] width 399 height 23
type input "Alpha Army | Address Confirmation"
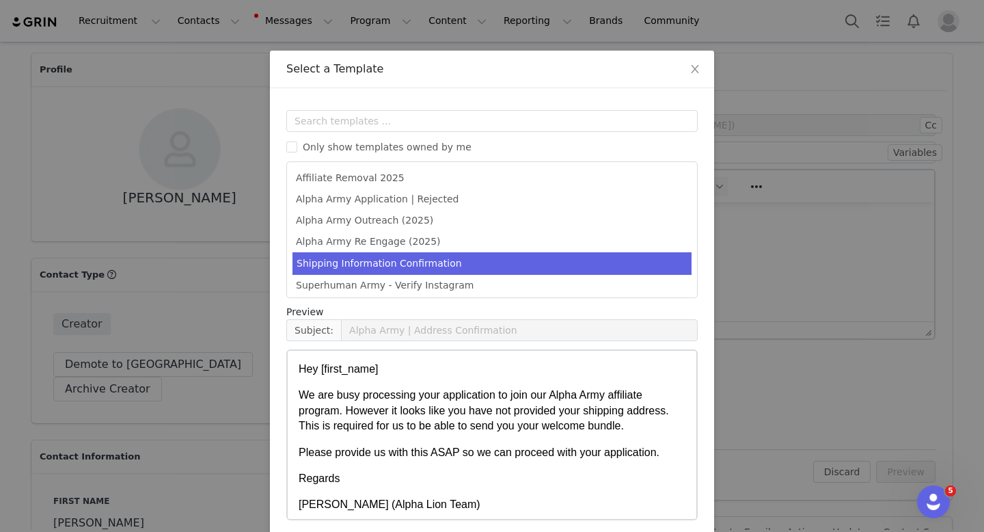
scroll to position [19, 0]
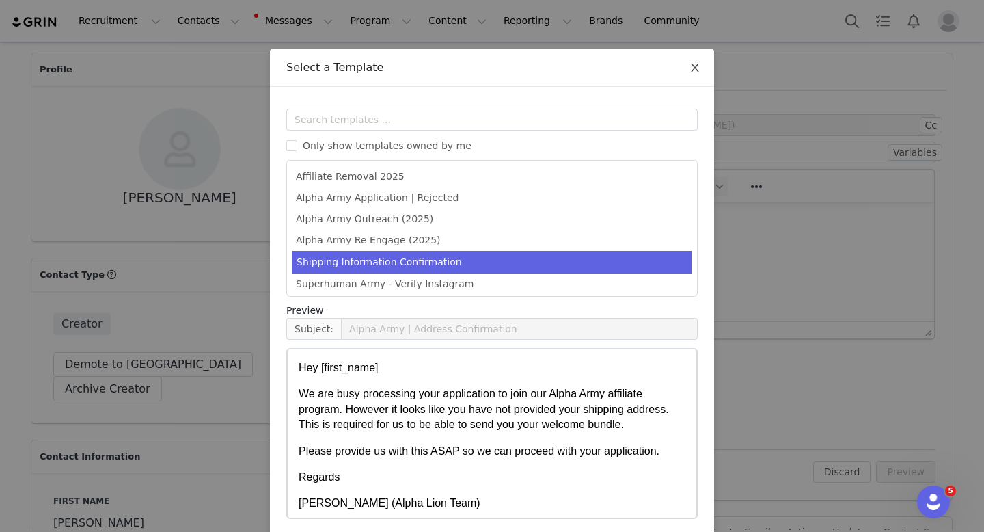
click at [693, 62] on span "Close" at bounding box center [695, 68] width 38 height 38
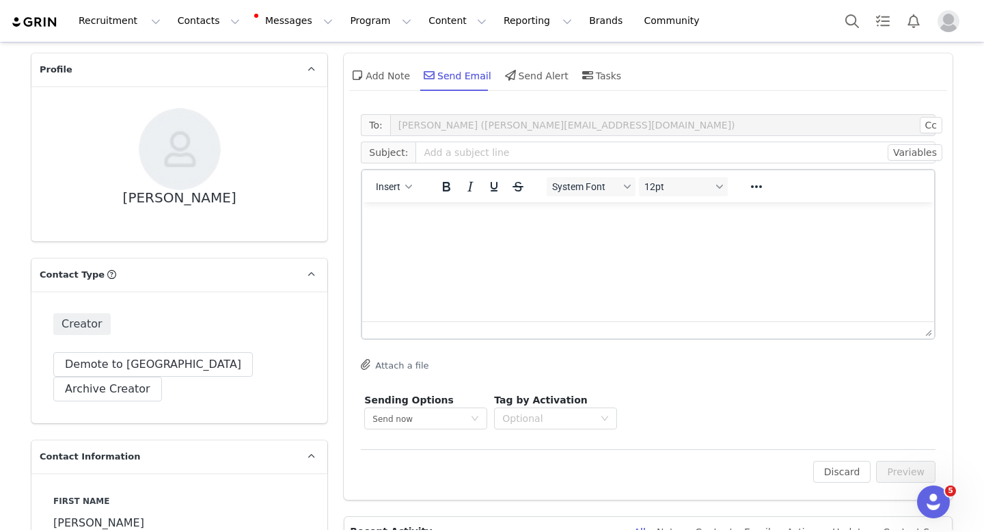
scroll to position [0, 0]
click at [399, 79] on div "Add Note" at bounding box center [379, 75] width 61 height 33
